Goal: Find specific page/section: Find specific page/section

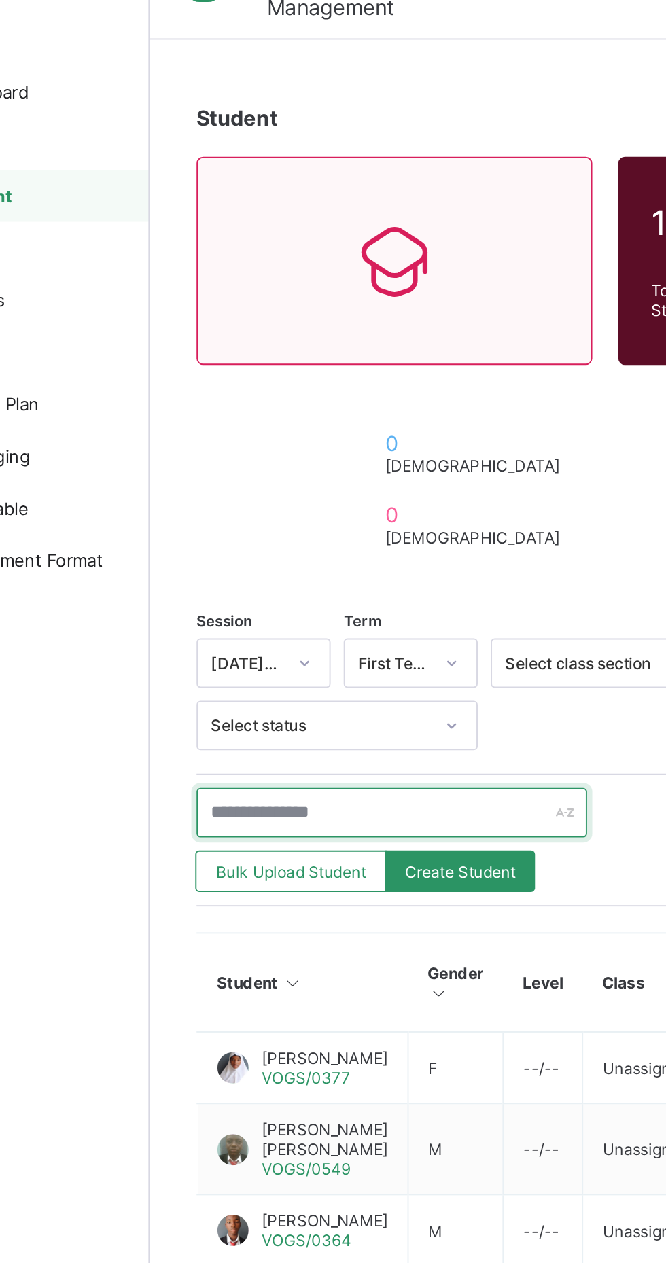
click at [285, 457] on input "text" at bounding box center [290, 458] width 204 height 26
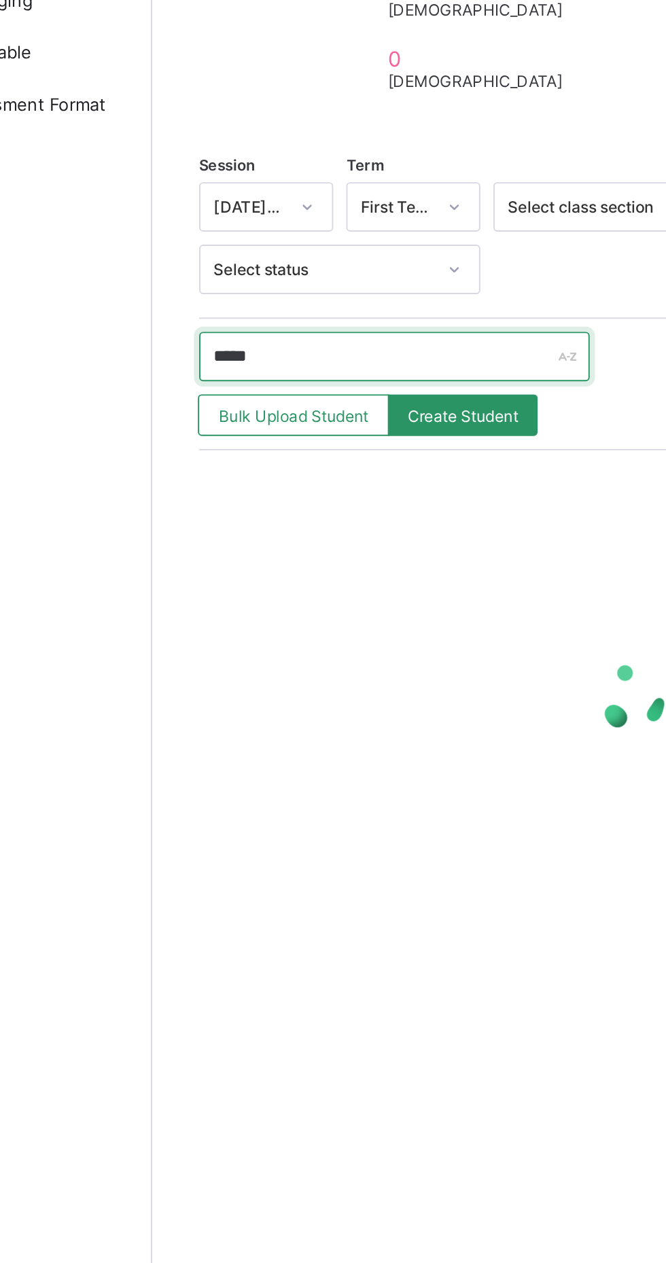
type input "******"
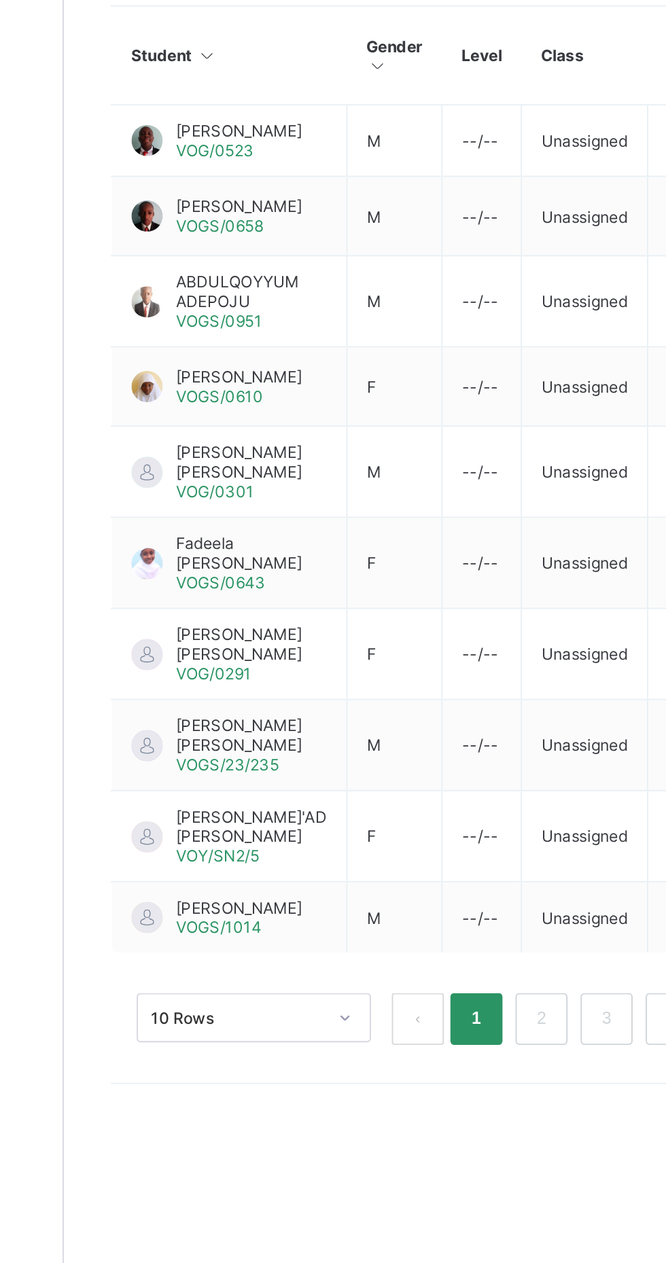
click at [244, 997] on span "[PERSON_NAME]" at bounding box center [255, 992] width 66 height 10
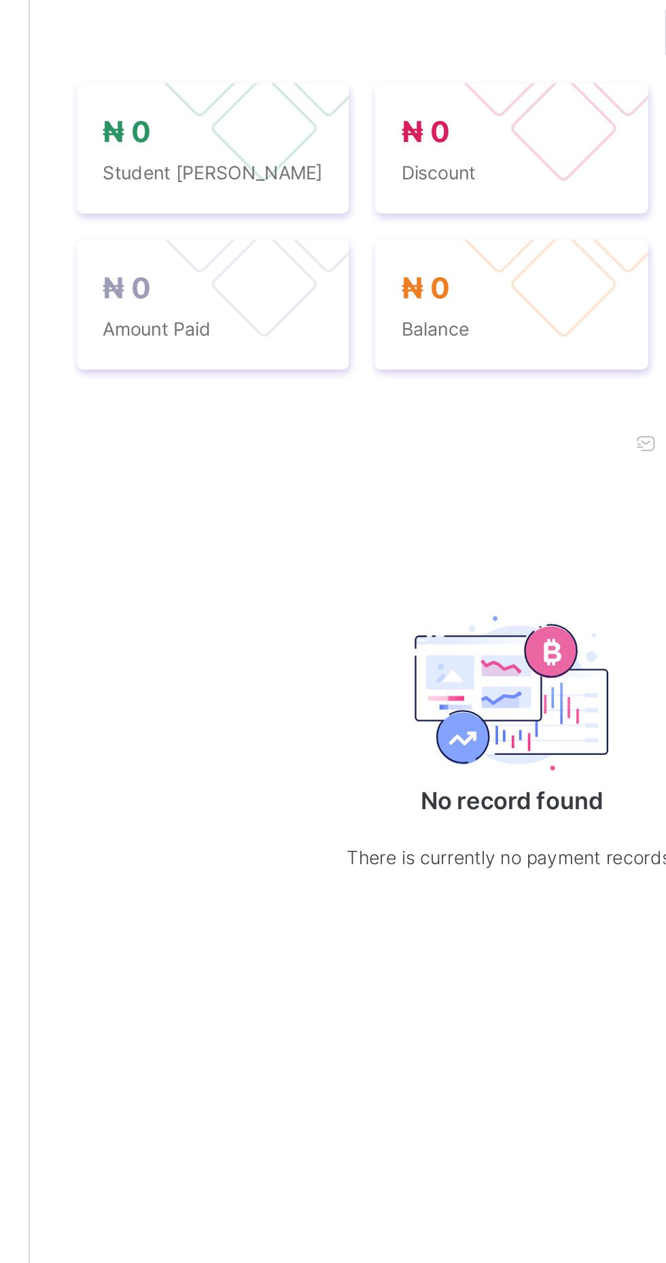
click at [343, 389] on span "Academic Timeline" at bounding box center [339, 384] width 73 height 10
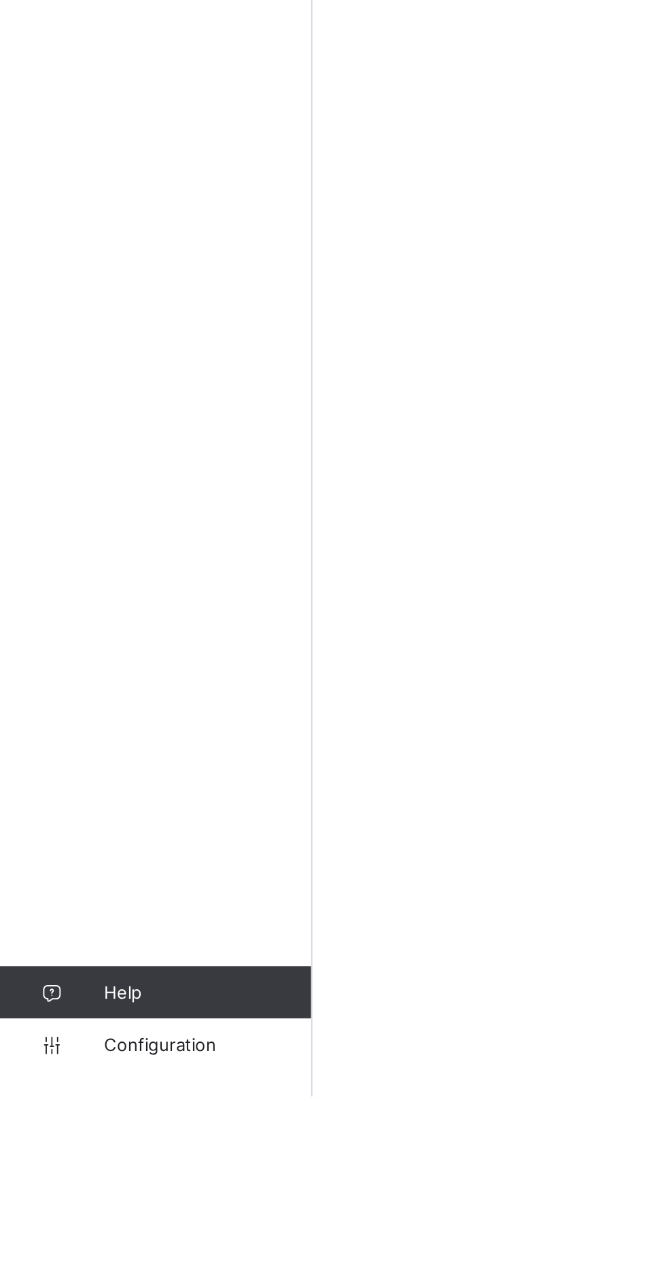
click at [70, 1223] on link "Help" at bounding box center [81, 1208] width 162 height 27
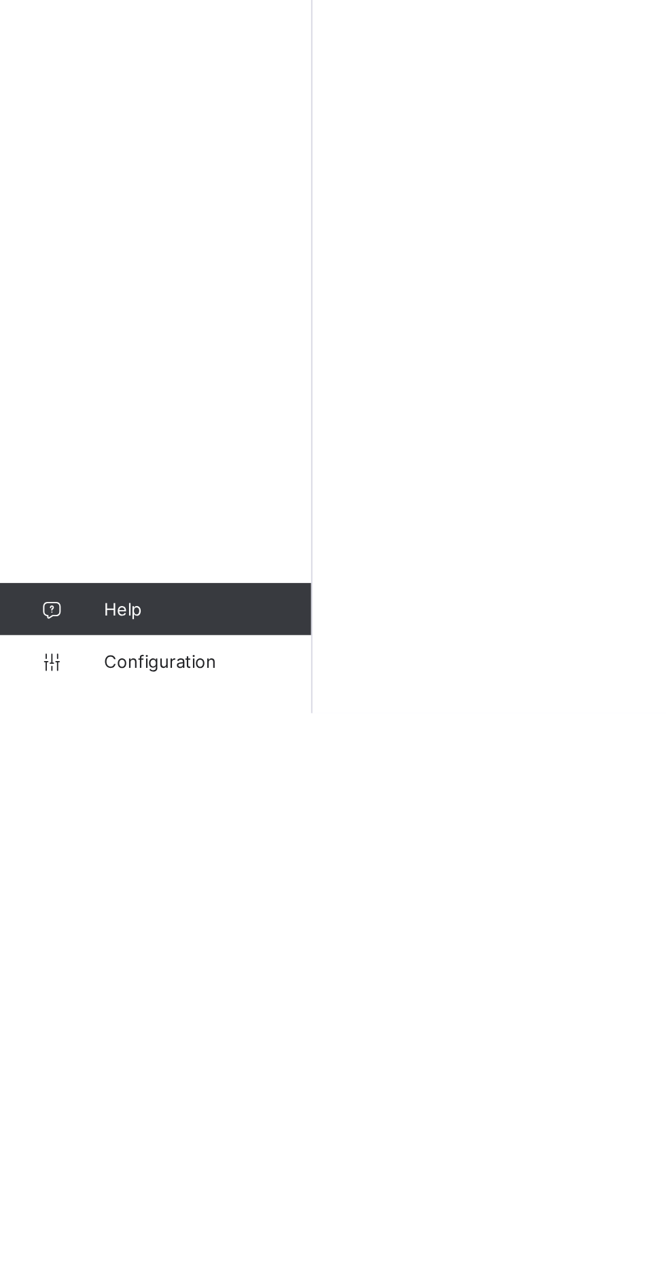
click at [70, 1214] on span "Help" at bounding box center [108, 1209] width 108 height 11
click at [116, 1214] on span "Help" at bounding box center [108, 1209] width 108 height 11
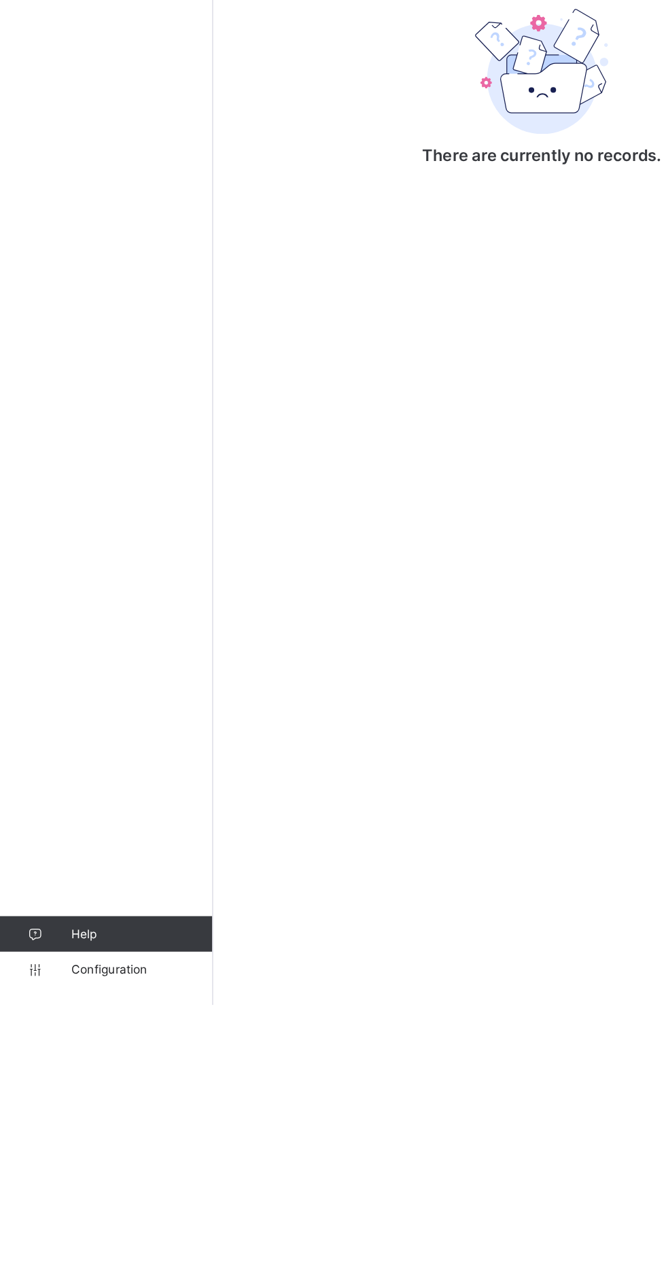
click at [67, 1223] on link "Help" at bounding box center [81, 1208] width 162 height 27
click at [52, 1214] on icon at bounding box center [27, 1209] width 54 height 10
click at [87, 1242] on span "Configuration" at bounding box center [108, 1236] width 108 height 11
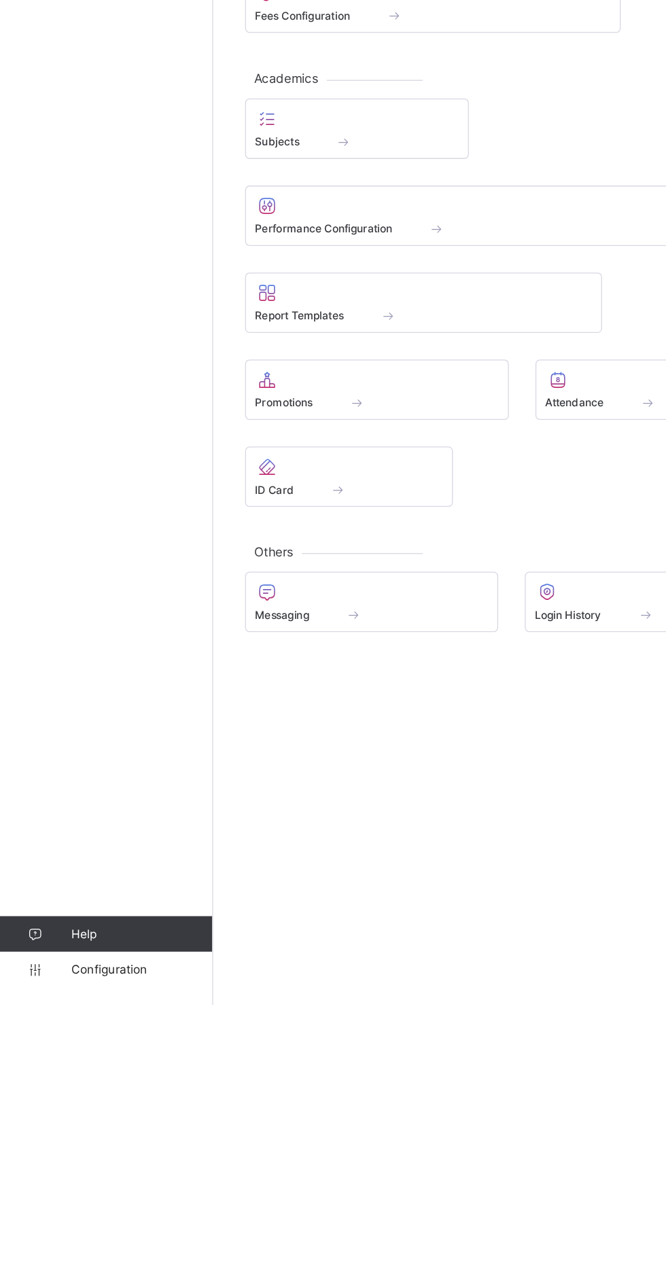
click at [88, 1214] on span "Help" at bounding box center [108, 1209] width 108 height 11
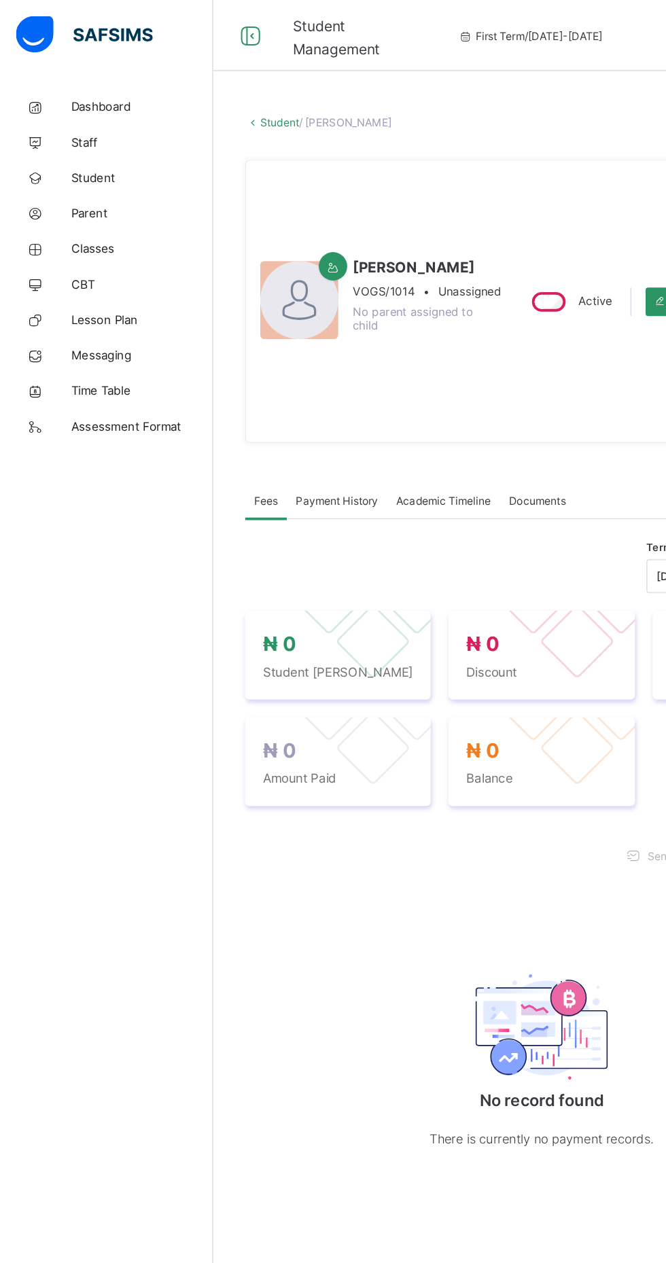
click at [344, 389] on span "Academic Timeline" at bounding box center [339, 384] width 73 height 10
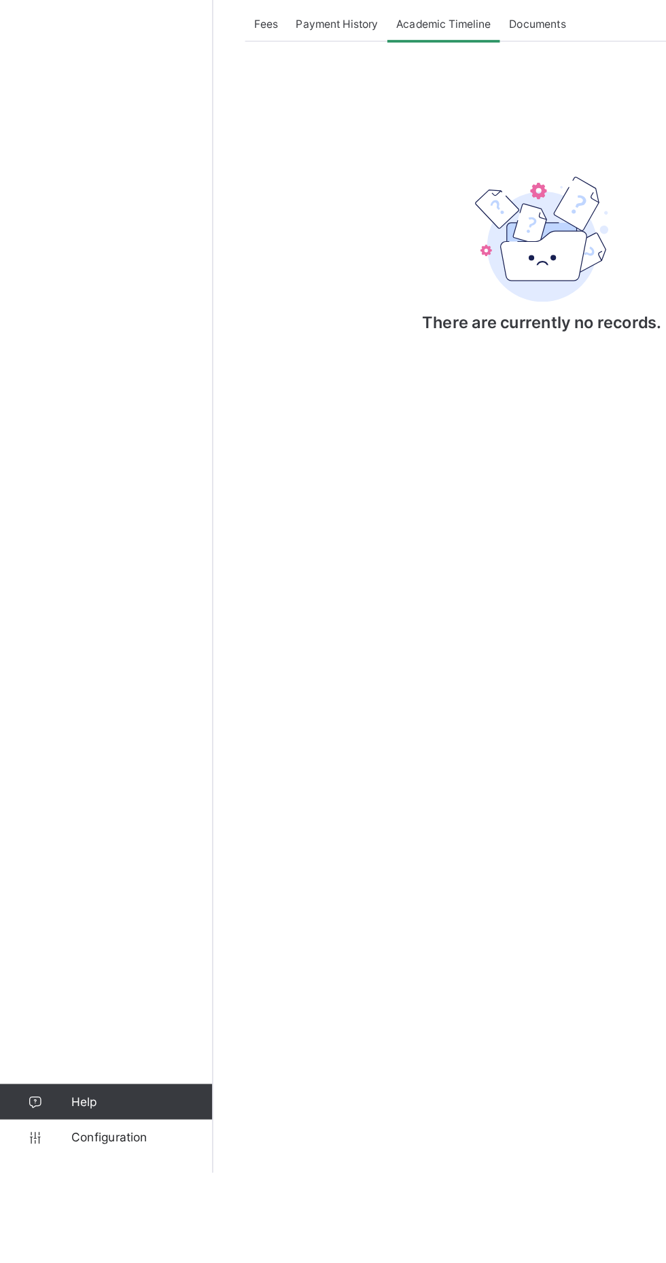
click at [36, 1214] on icon at bounding box center [27, 1209] width 54 height 10
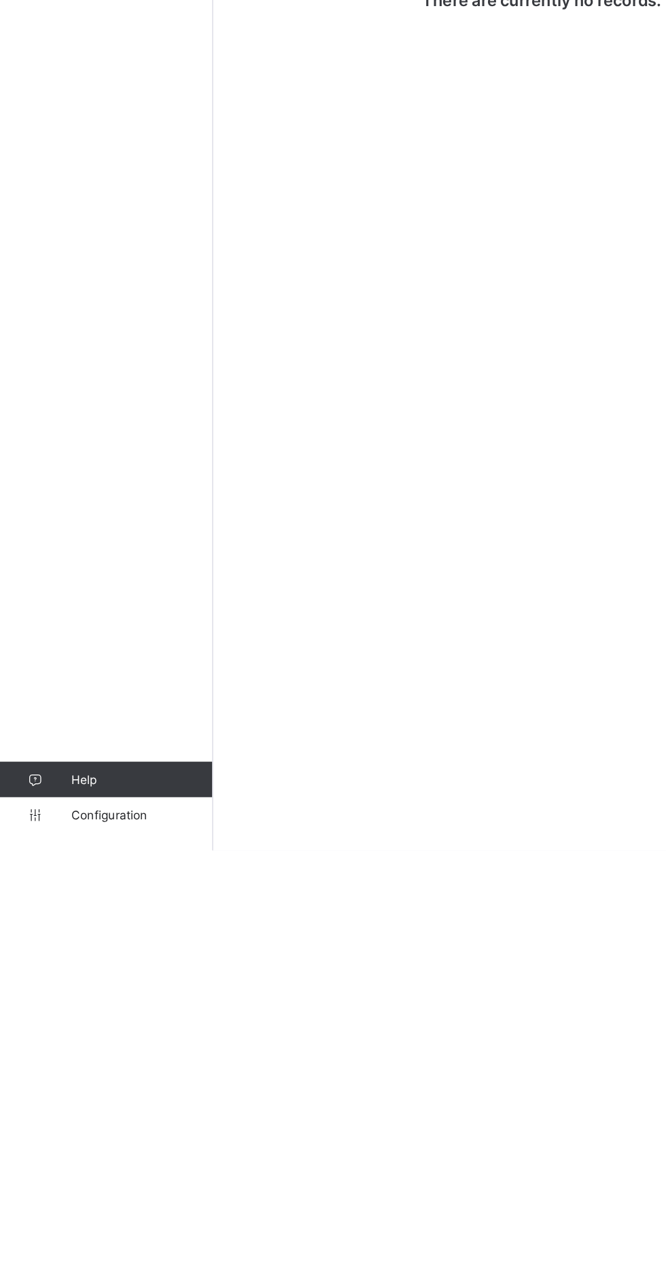
click at [75, 1214] on span "Help" at bounding box center [108, 1209] width 108 height 11
click at [36, 1214] on icon at bounding box center [27, 1209] width 54 height 10
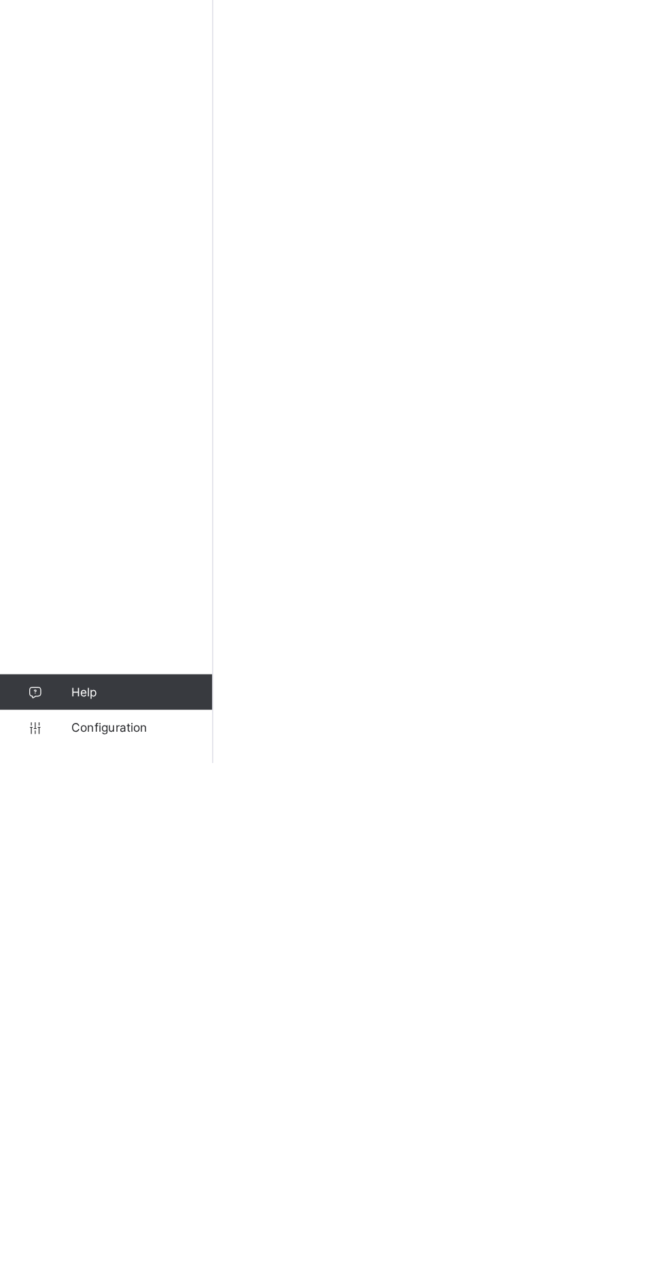
click at [70, 1214] on span "Help" at bounding box center [108, 1209] width 108 height 11
click at [360, 1263] on html "Student Management First Term / 2025-2026 Abdulrasheed Zakariyaw Drzaao@gmail.c…" at bounding box center [333, 631] width 666 height 1263
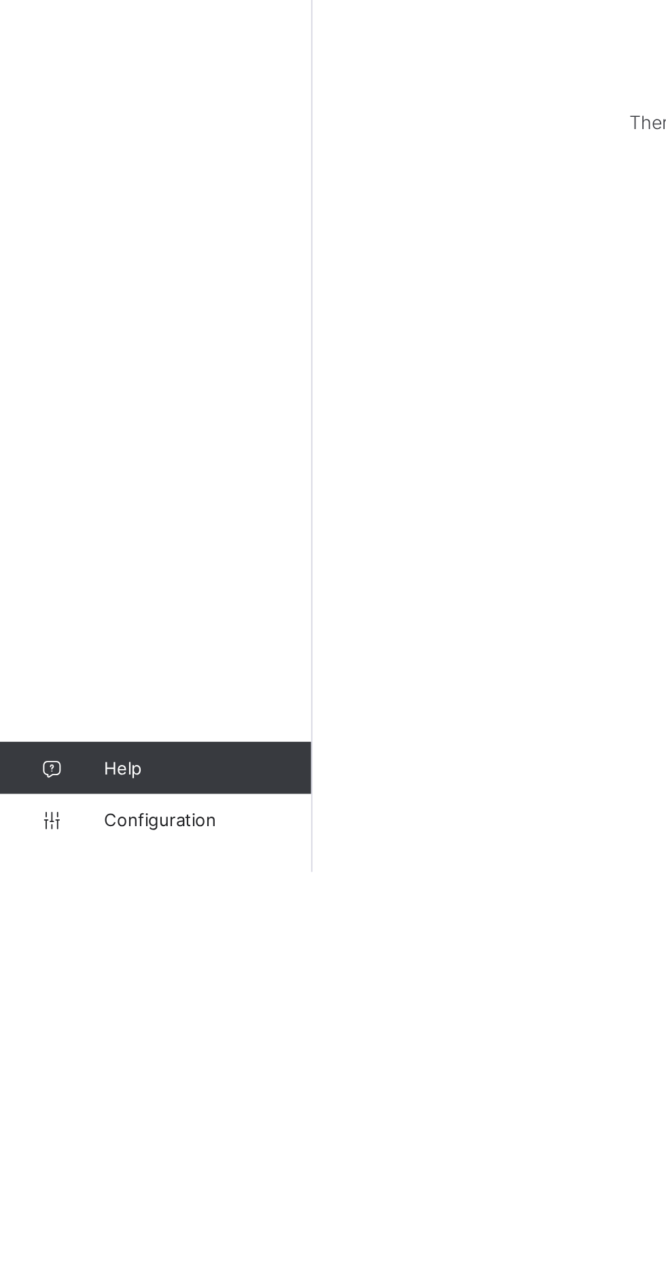
click at [64, 1223] on link "Help" at bounding box center [81, 1208] width 162 height 27
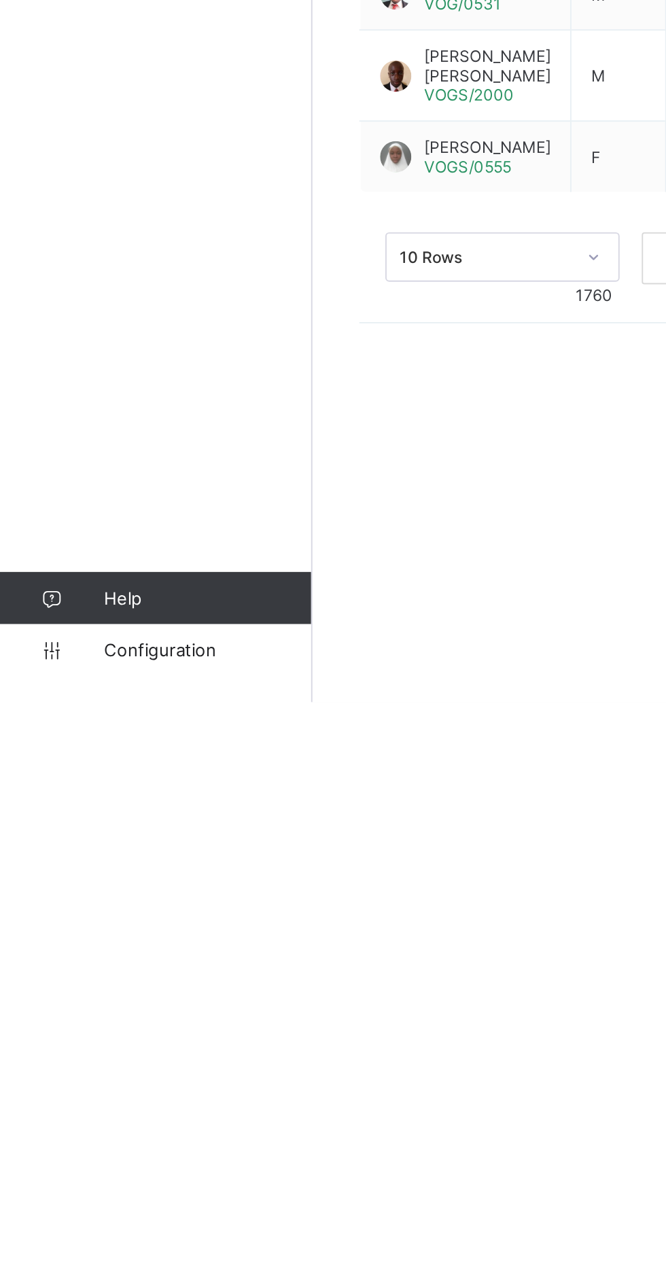
click at [58, 1214] on span "Help" at bounding box center [108, 1209] width 108 height 11
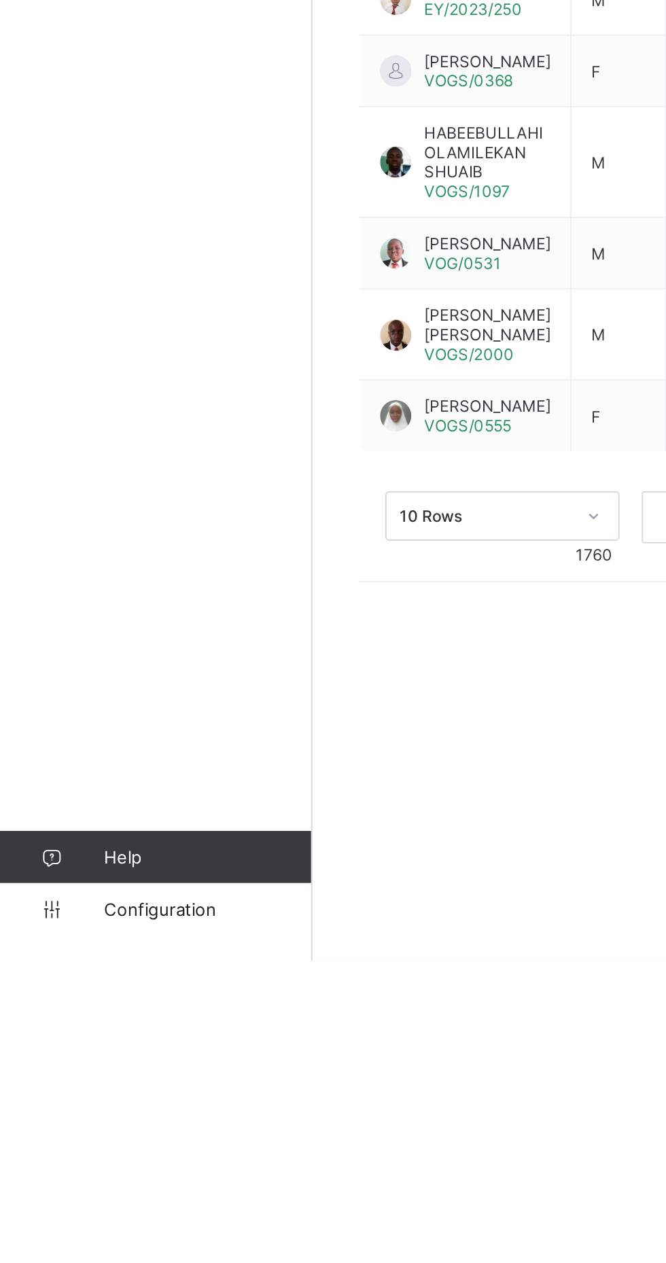
click at [68, 1214] on span "Help" at bounding box center [108, 1209] width 108 height 11
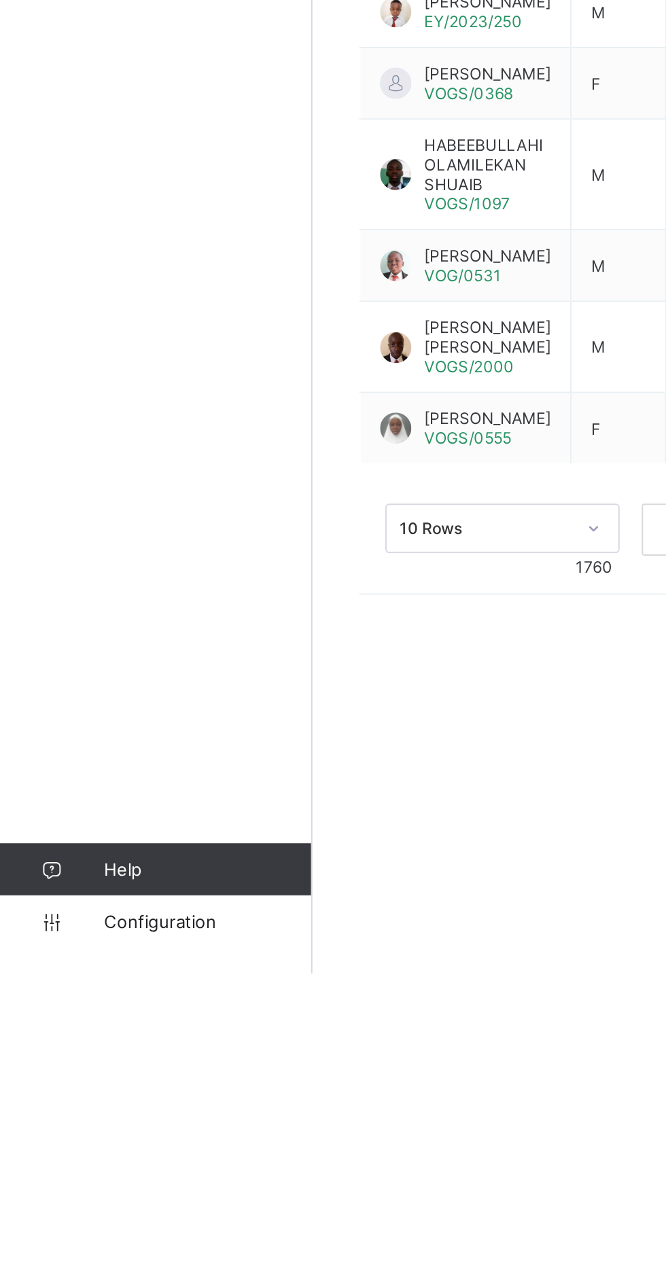
click at [72, 1223] on link "Help" at bounding box center [81, 1208] width 162 height 27
click at [71, 1214] on span "Help" at bounding box center [108, 1209] width 108 height 11
click at [65, 1214] on span "Help" at bounding box center [108, 1209] width 108 height 11
click at [25, 1223] on link "Help" at bounding box center [81, 1208] width 162 height 27
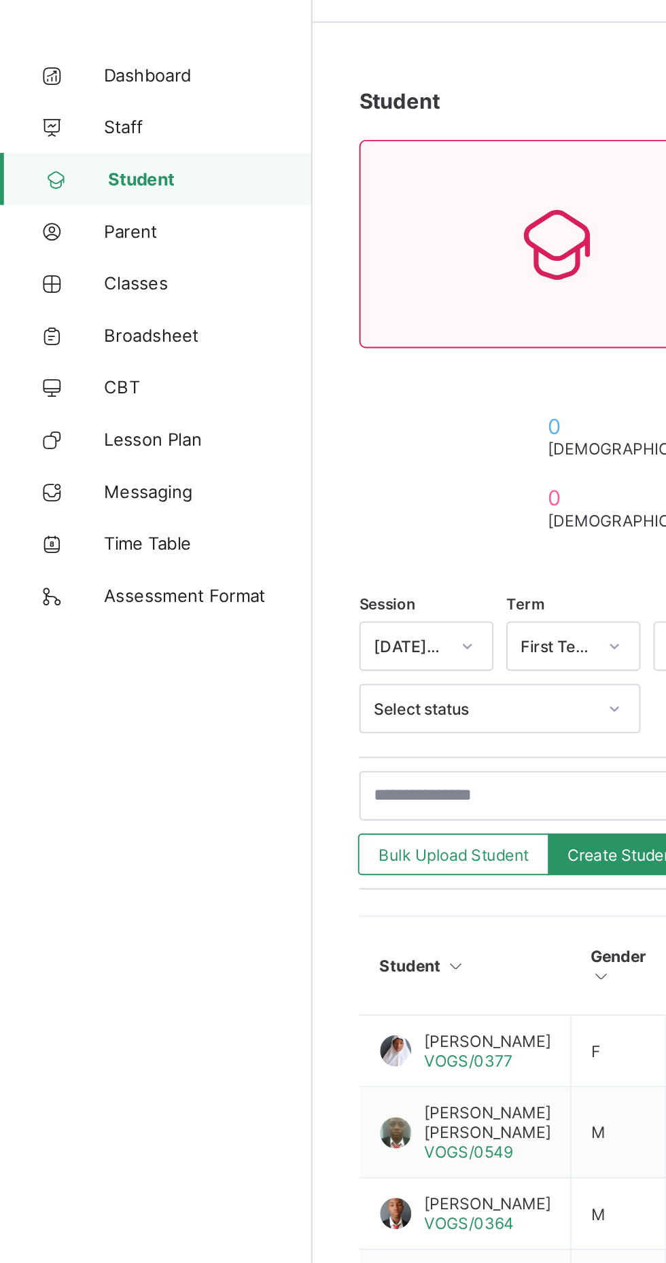
click at [66, 69] on link "Dashboard" at bounding box center [81, 81] width 163 height 27
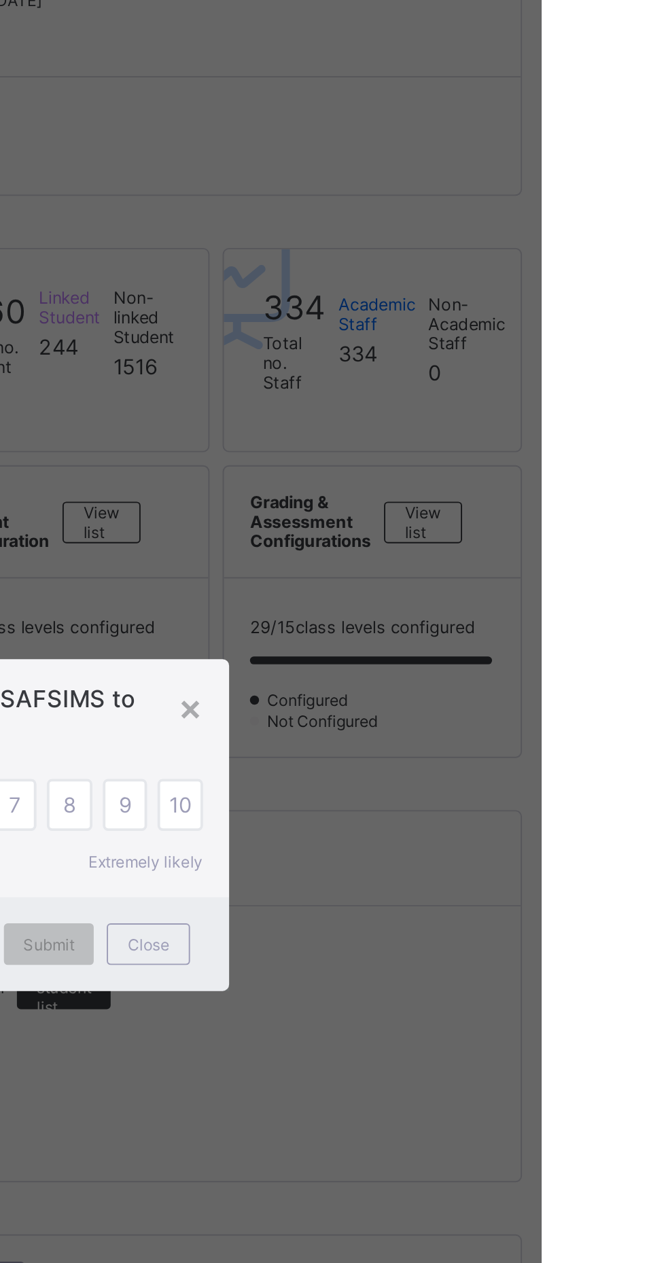
click at [472, 699] on span "Close" at bounding box center [461, 694] width 22 height 10
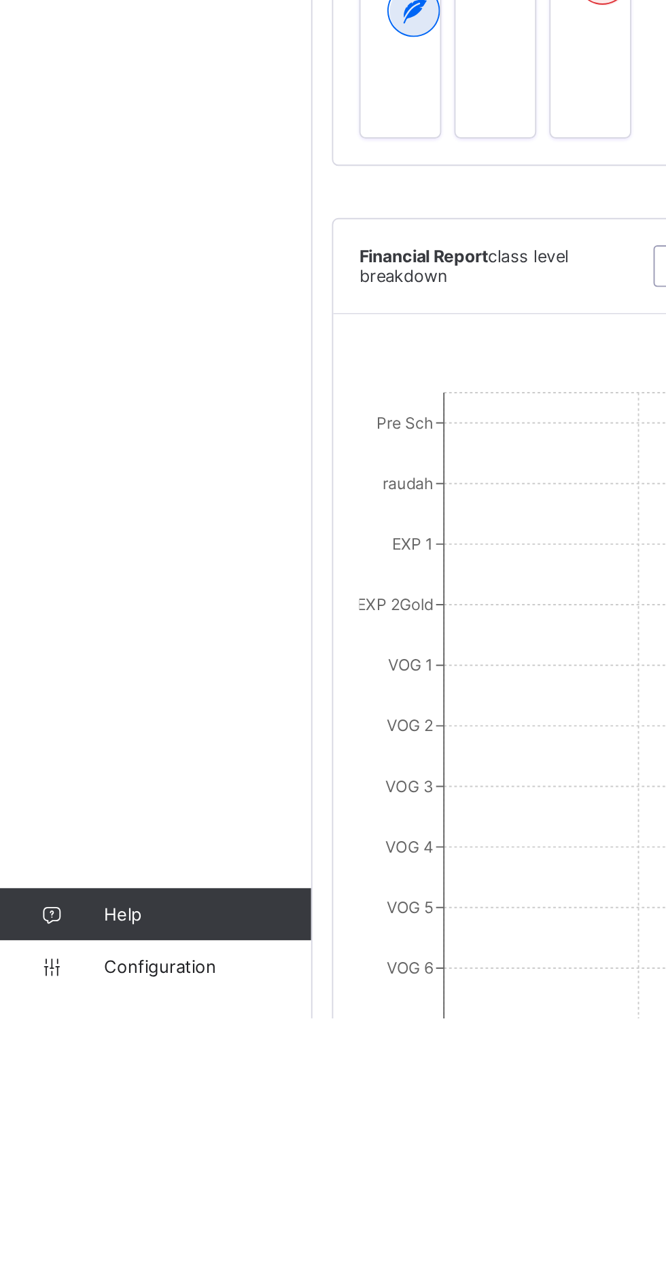
click at [73, 1214] on span "Help" at bounding box center [108, 1209] width 108 height 11
click at [130, 1231] on div "Dashboard Staff Student Parent Classes Broadsheet CBT Lesson Plan Messaging Tim…" at bounding box center [81, 658] width 163 height 1209
click at [31, 1214] on icon at bounding box center [27, 1209] width 54 height 10
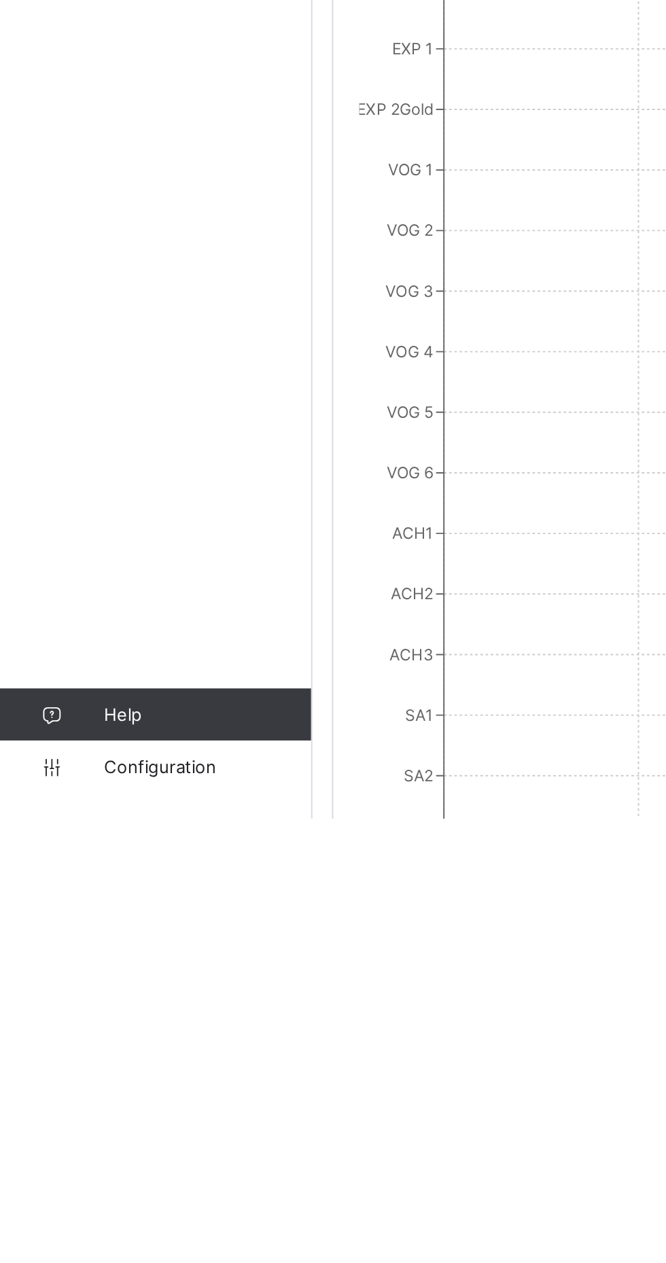
scroll to position [174, 0]
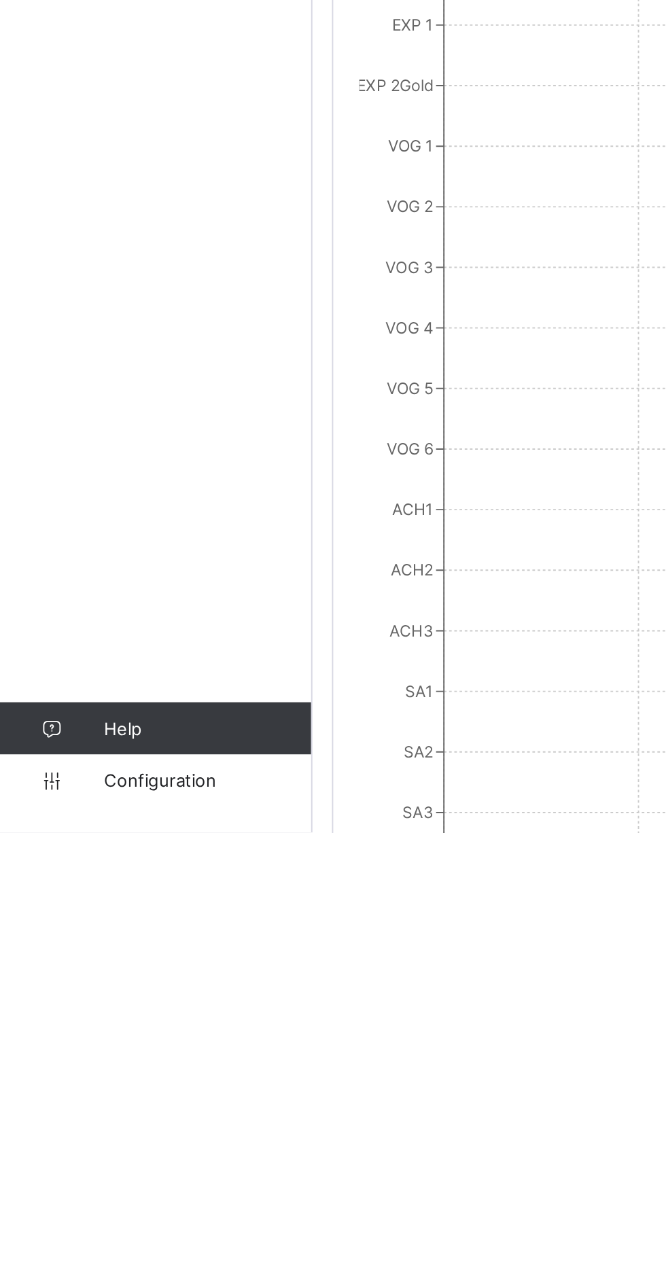
click at [65, 1214] on span "Help" at bounding box center [108, 1209] width 108 height 11
click at [137, 1233] on div "Dashboard Staff Student Parent Classes Broadsheet CBT Lesson Plan Messaging Tim…" at bounding box center [81, 658] width 163 height 1209
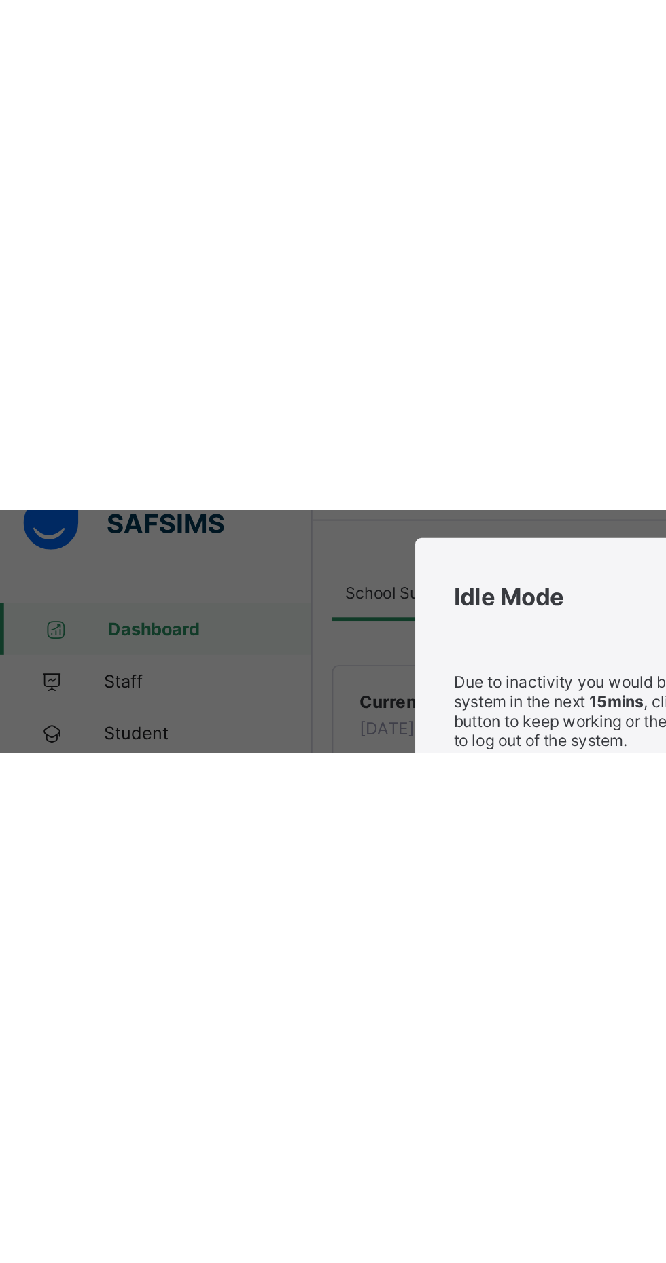
scroll to position [0, 0]
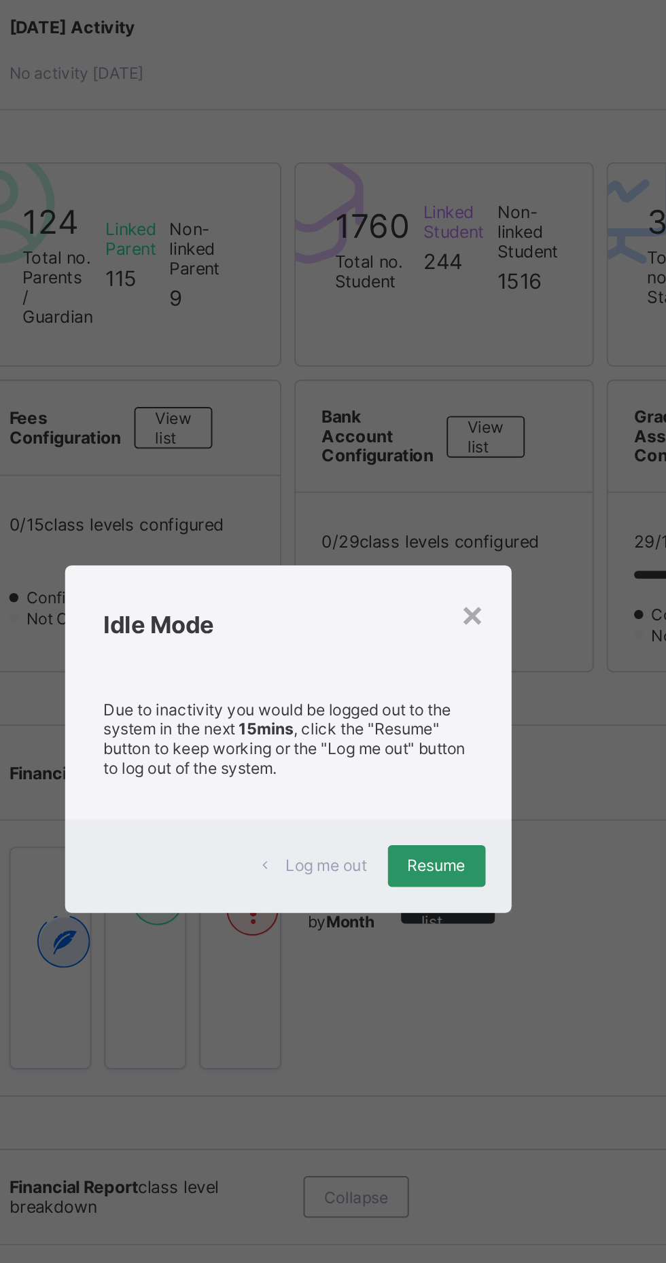
click at [426, 703] on span "Resume" at bounding box center [411, 698] width 31 height 10
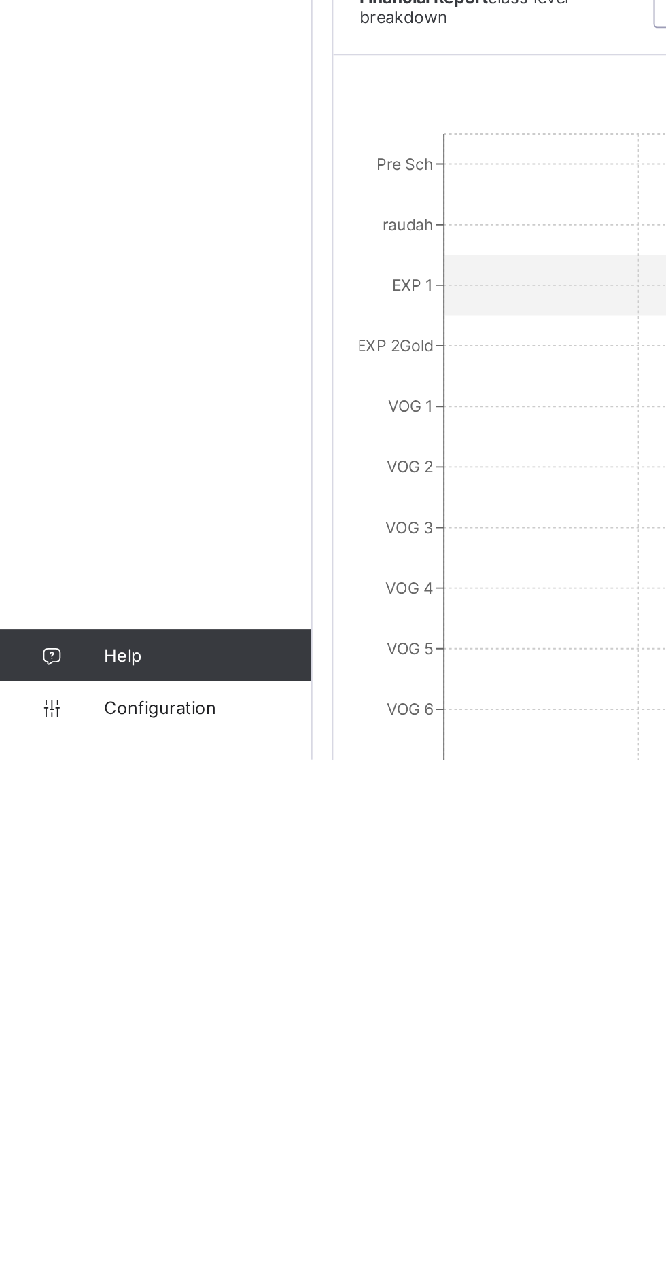
click at [51, 1214] on icon at bounding box center [27, 1209] width 54 height 10
